Goal: Find specific fact: Find specific fact

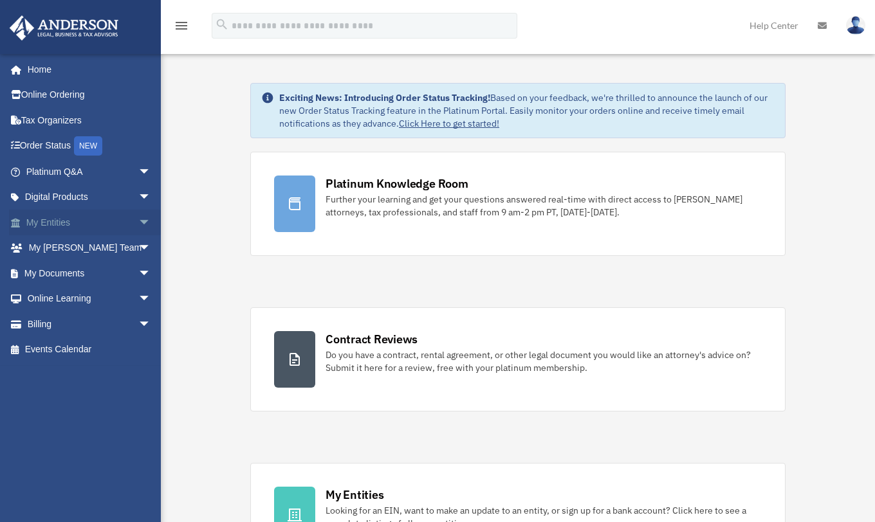
click at [62, 222] on link "My Entities arrow_drop_down" at bounding box center [89, 223] width 161 height 26
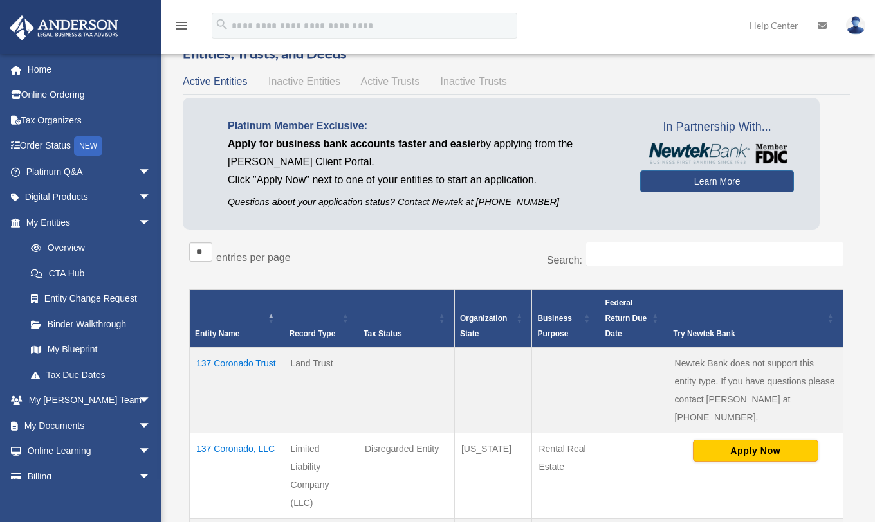
scroll to position [129, 0]
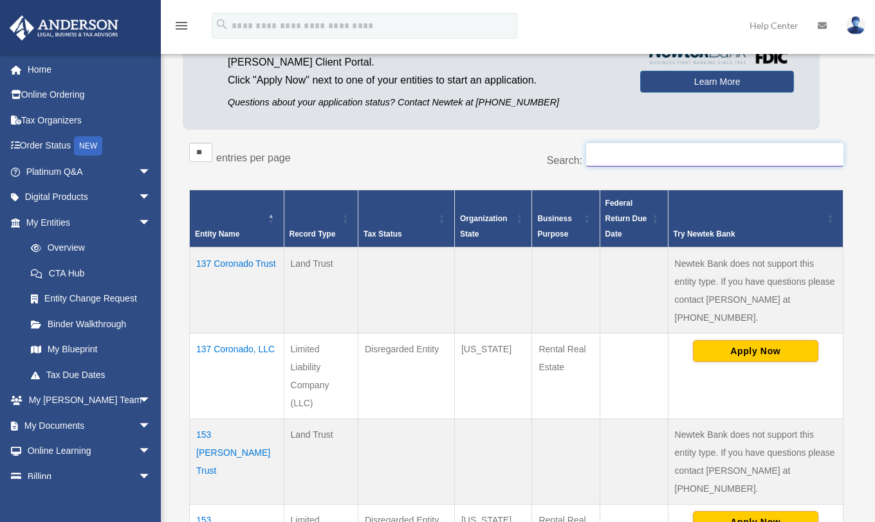
click at [697, 149] on input "Search:" at bounding box center [714, 155] width 257 height 24
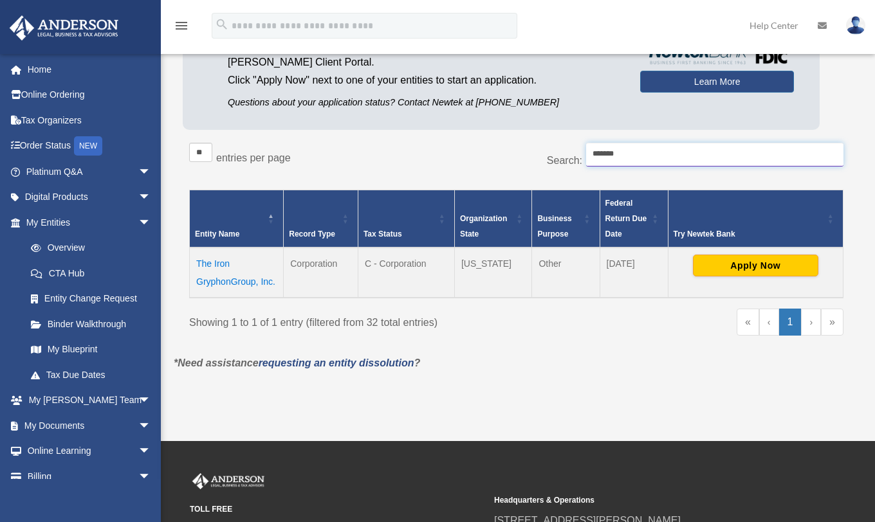
type input "*******"
click at [229, 280] on td "The Iron GryphonGroup, Inc." at bounding box center [237, 273] width 94 height 50
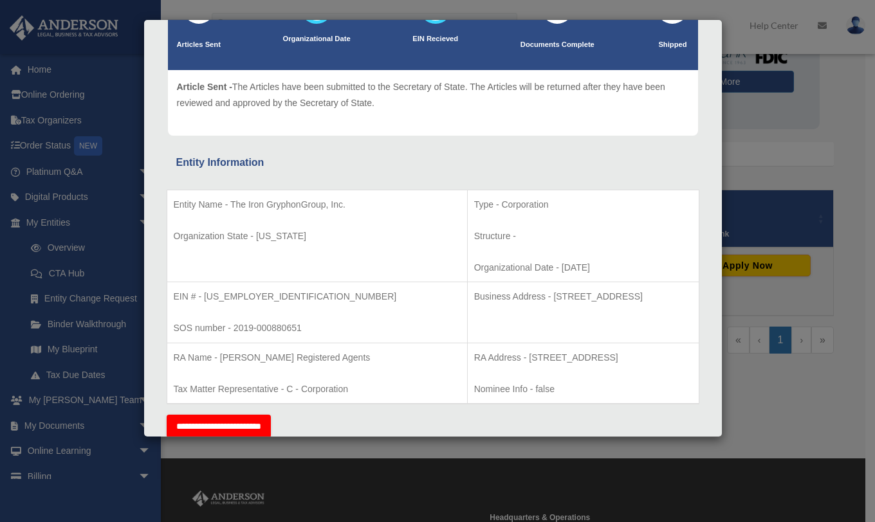
scroll to position [122, 0]
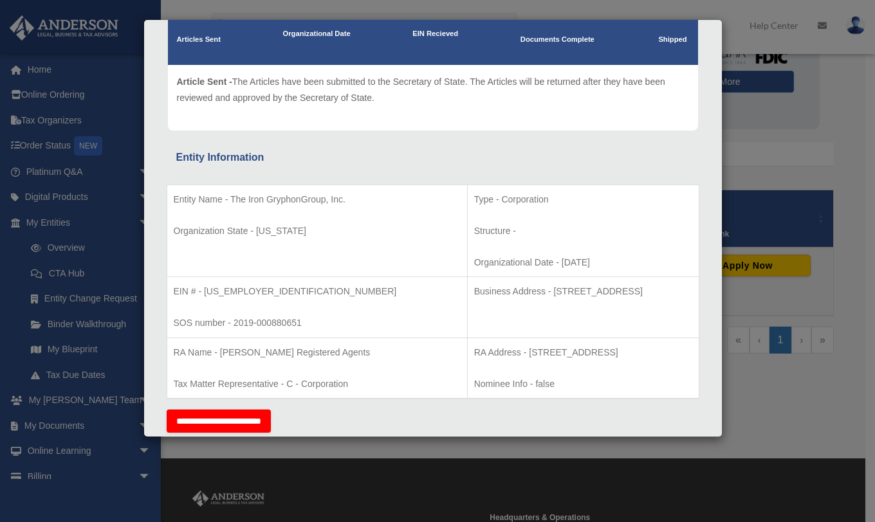
drag, startPoint x: 461, startPoint y: 291, endPoint x: 632, endPoint y: 297, distance: 170.6
click at [632, 297] on p "Business Address - 1718 Capitol Ave., Cheyenne, Wy 82001" at bounding box center [583, 292] width 218 height 16
copy p "1718 Capitol Ave., Cheyenne, Wy 82001"
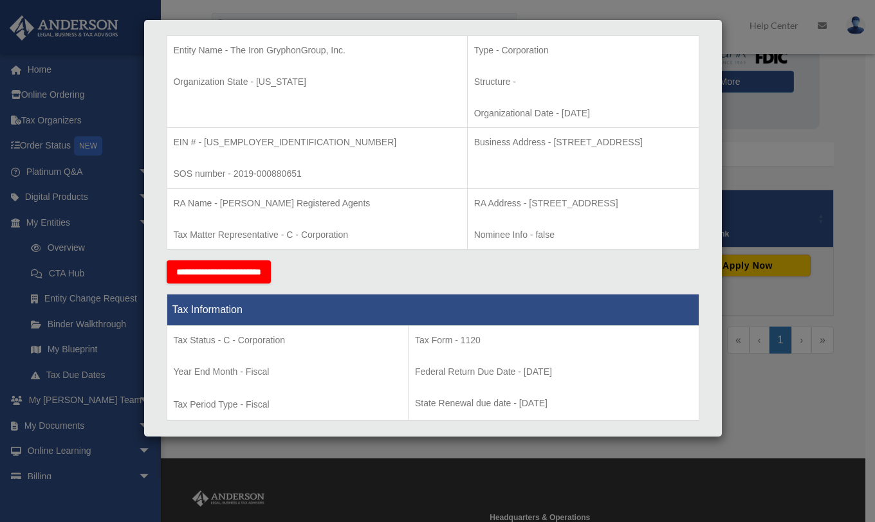
scroll to position [313, 0]
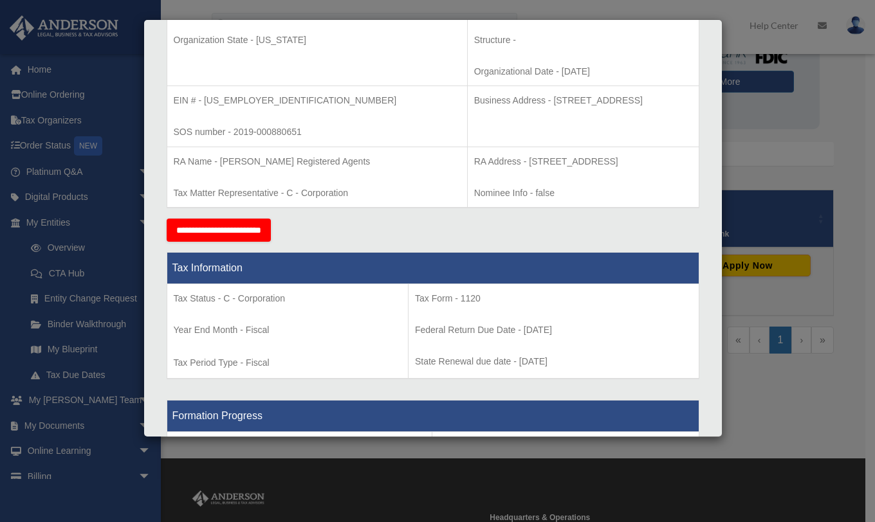
click at [771, 396] on div "Details × Articles Sent Organizational Date" at bounding box center [437, 261] width 875 height 522
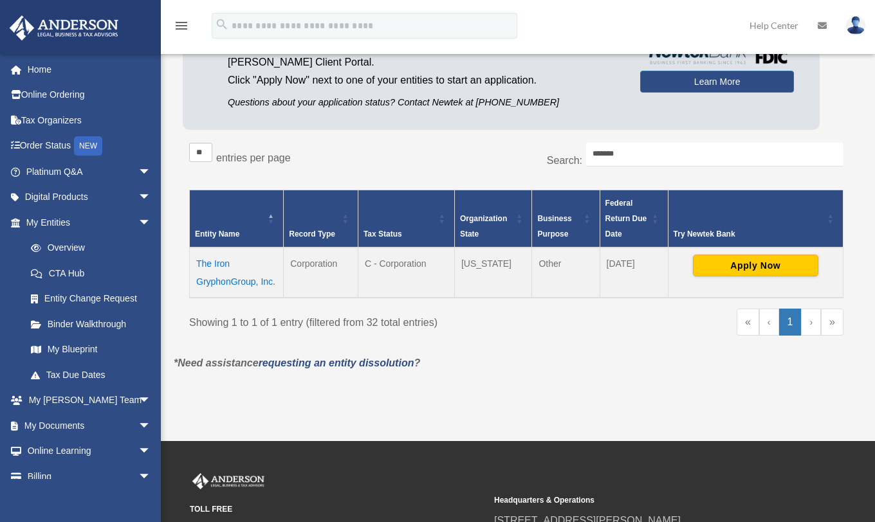
click at [236, 282] on td "The Iron GryphonGroup, Inc." at bounding box center [237, 273] width 94 height 50
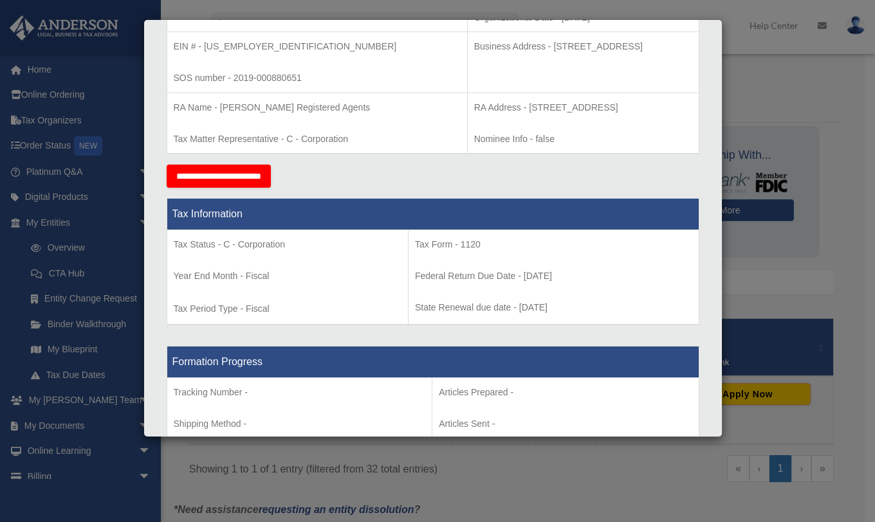
scroll to position [368, 0]
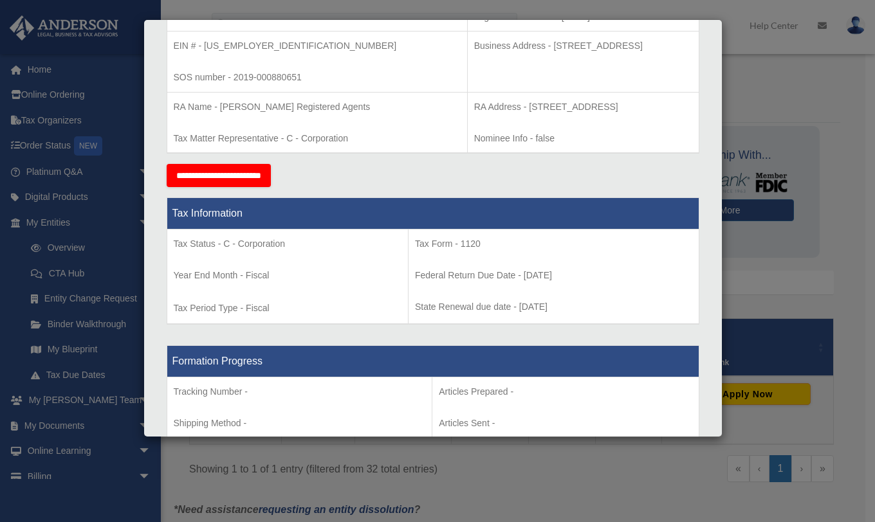
drag, startPoint x: 575, startPoint y: 274, endPoint x: 508, endPoint y: 278, distance: 67.7
click at [506, 280] on p "Federal Return Due Date - January 15" at bounding box center [553, 276] width 277 height 16
copy p "January 15"
